Goal: Task Accomplishment & Management: Use online tool/utility

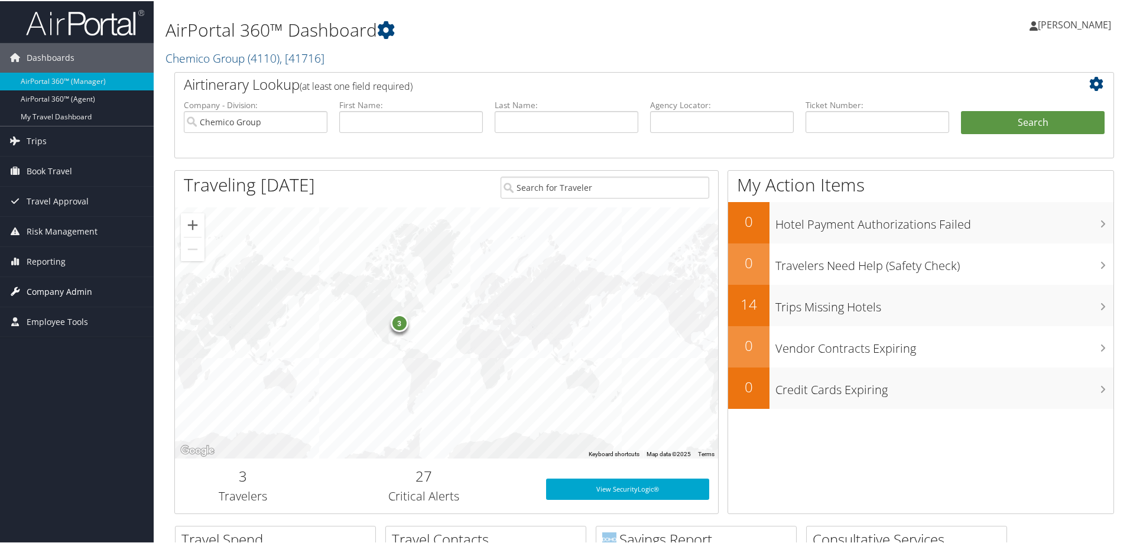
click at [57, 293] on span "Company Admin" at bounding box center [60, 291] width 66 height 30
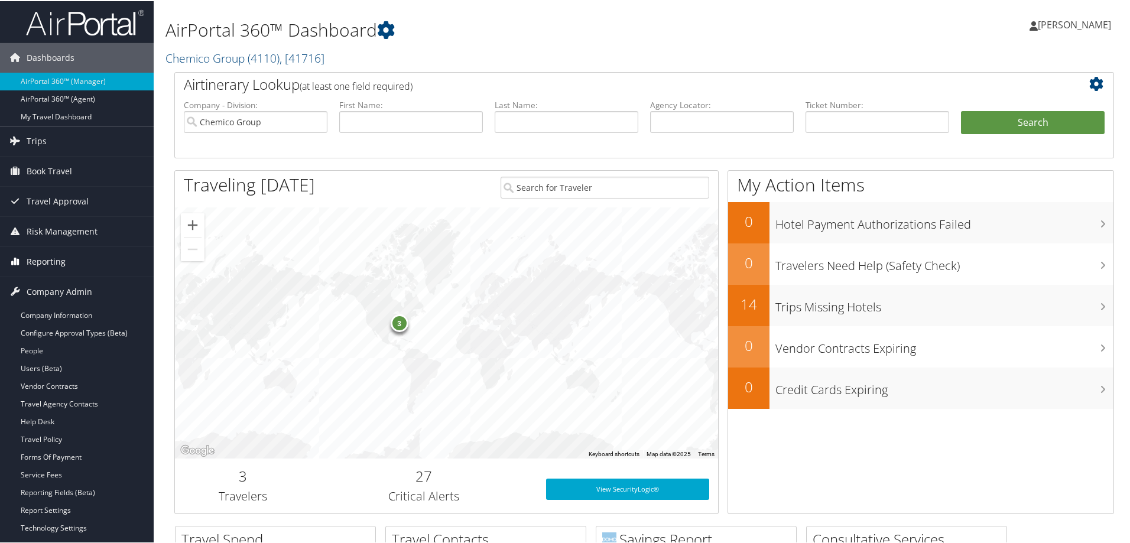
click at [41, 258] on span "Reporting" at bounding box center [46, 261] width 39 height 30
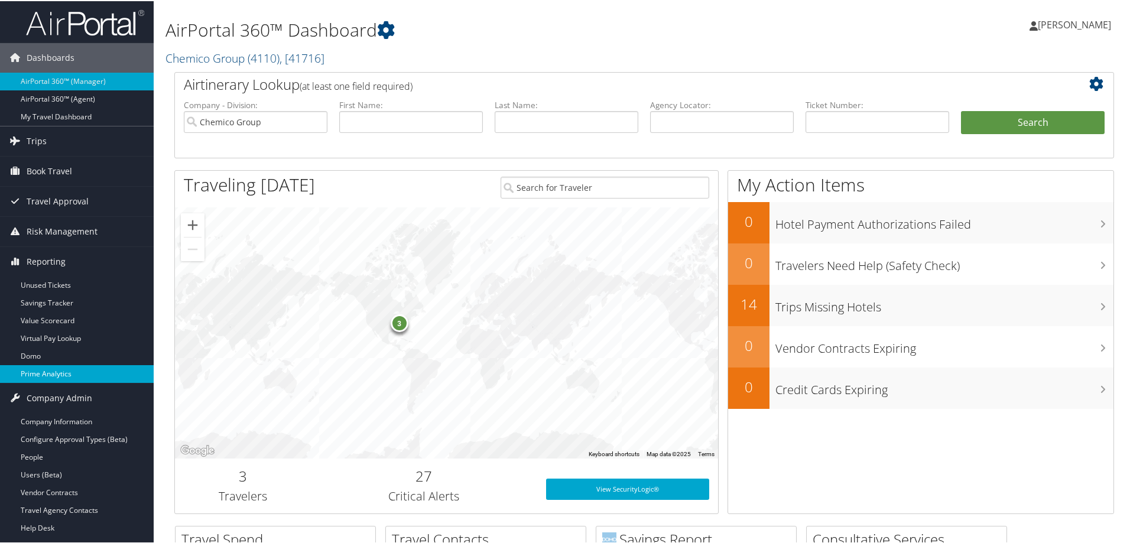
click at [46, 366] on link "Prime Analytics" at bounding box center [77, 373] width 154 height 18
click at [48, 131] on link "Trips" at bounding box center [77, 140] width 154 height 30
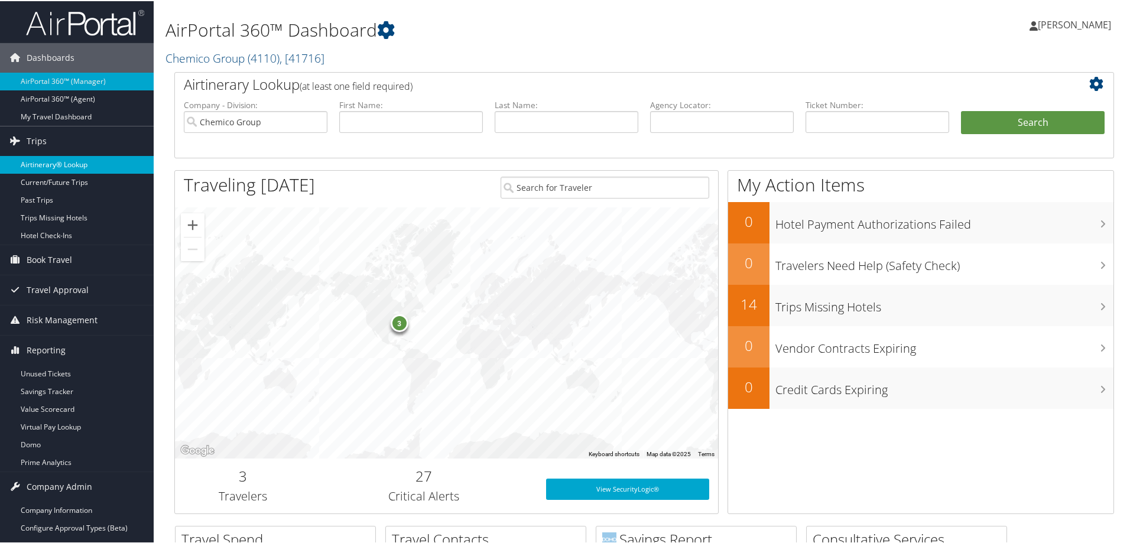
click at [66, 163] on link "Airtinerary® Lookup" at bounding box center [77, 164] width 154 height 18
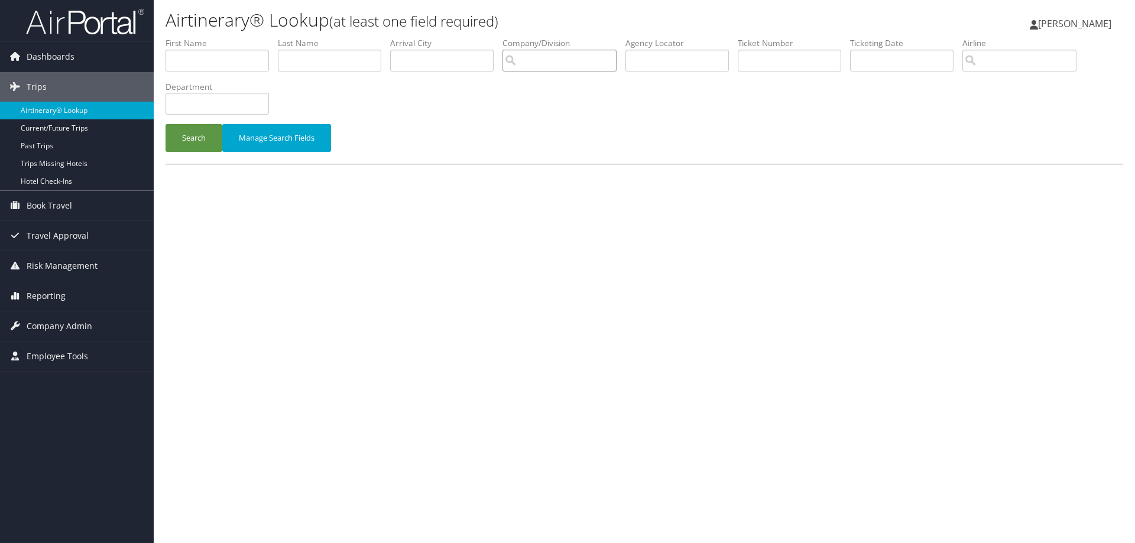
click at [571, 66] on input "search" at bounding box center [559, 61] width 114 height 22
click at [561, 83] on div "Benteler Automotive (1130)" at bounding box center [581, 83] width 142 height 12
type input "Benteler Automotive"
click at [314, 56] on input "text" at bounding box center [329, 61] width 103 height 22
type input "Danemberg"
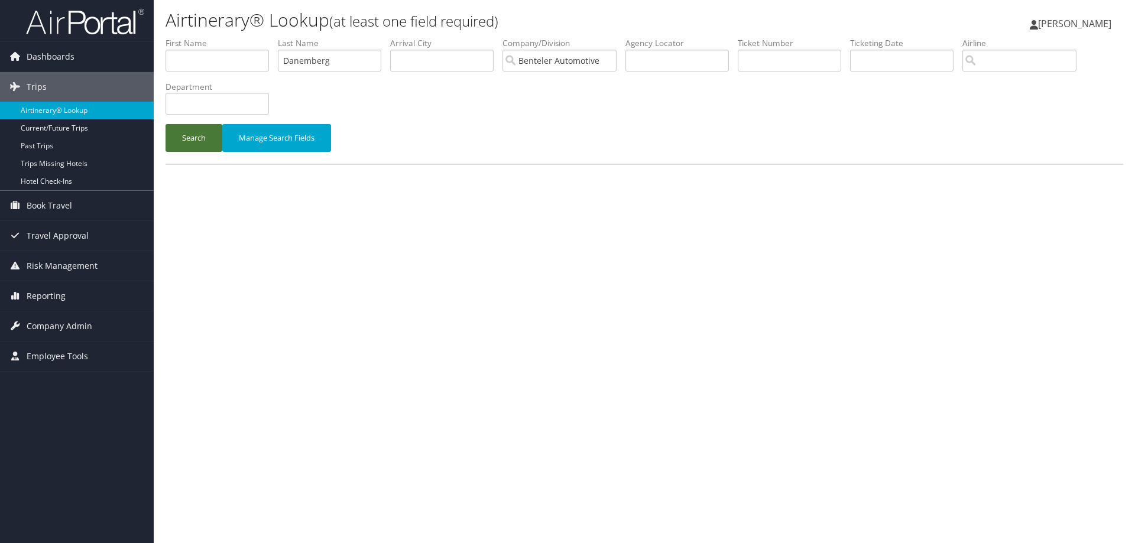
click at [203, 131] on button "Search" at bounding box center [193, 138] width 57 height 28
